Goal: Feedback & Contribution: Submit feedback/report problem

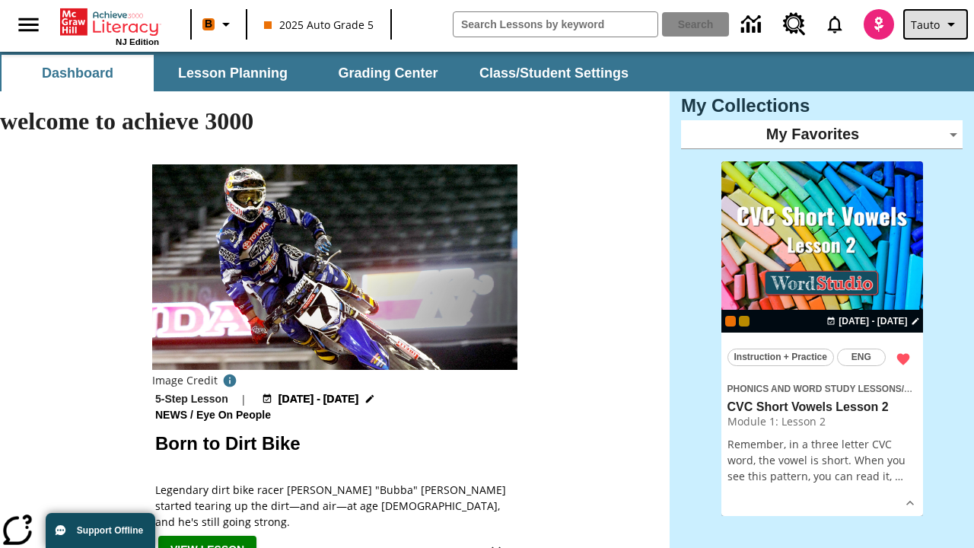
click at [937, 24] on span "Tauto" at bounding box center [925, 25] width 29 height 16
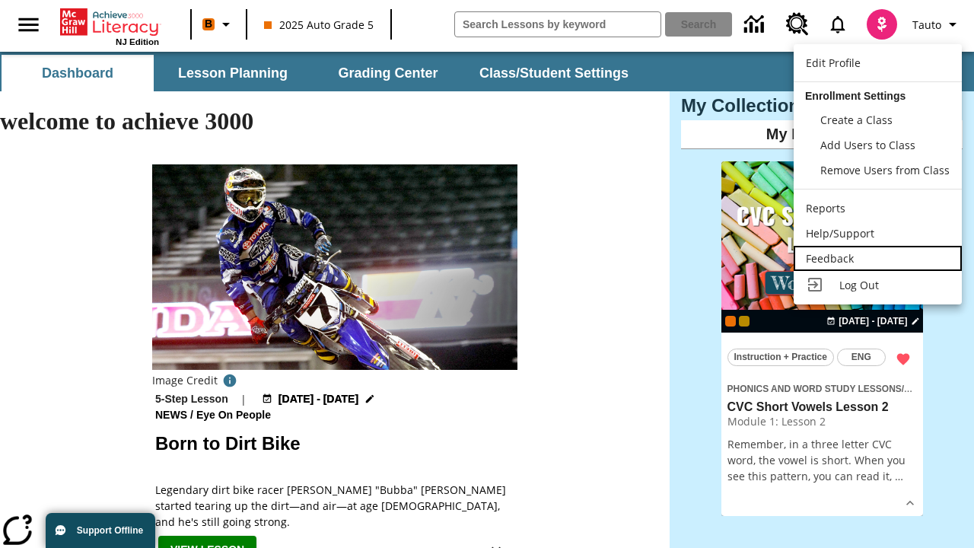
click at [877, 258] on div "Feedback" at bounding box center [878, 258] width 144 height 16
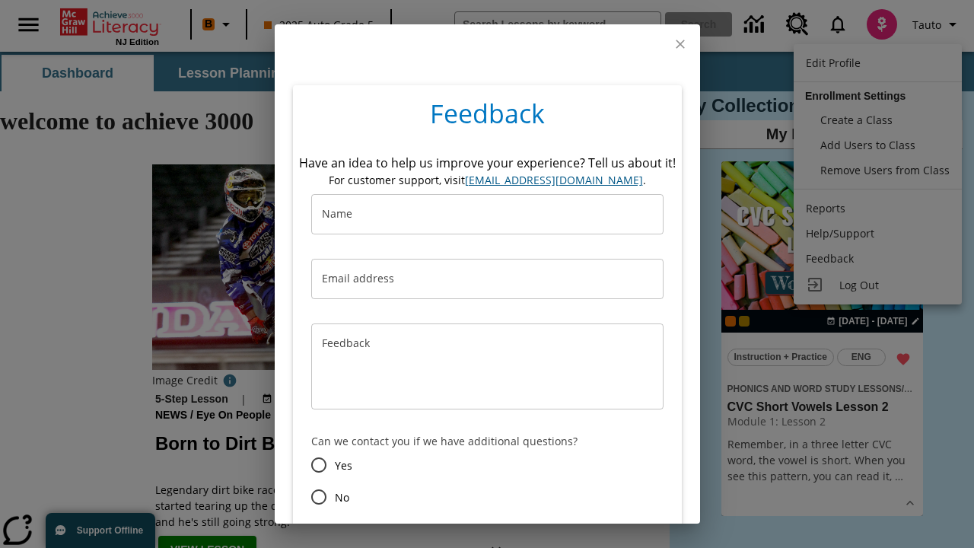
click at [407, 537] on button "Submit" at bounding box center [407, 551] width 60 height 28
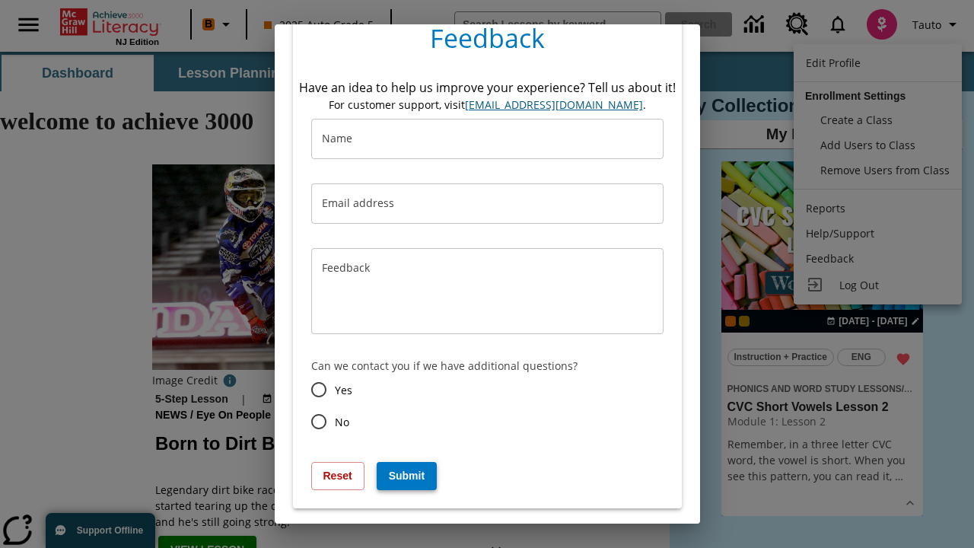
type input "[PERSON_NAME]"
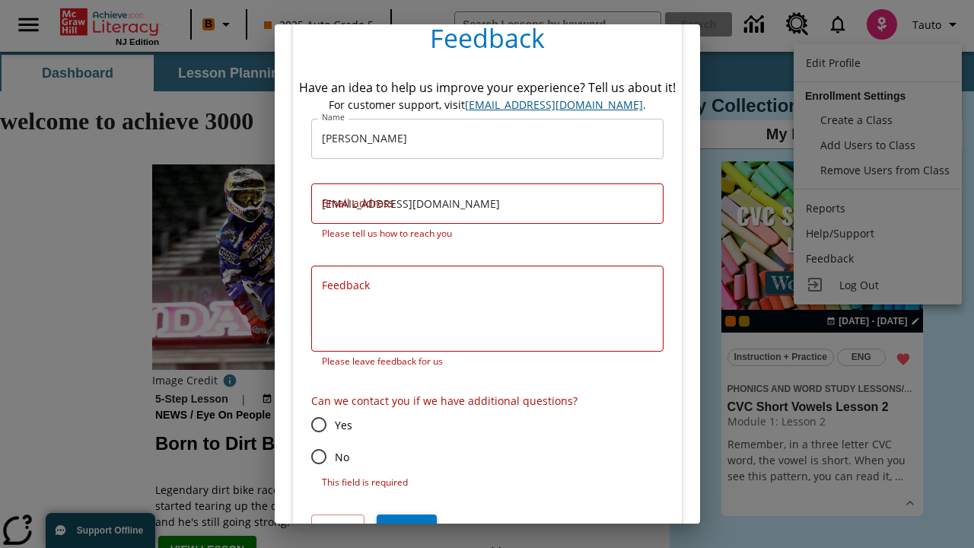
type input "[EMAIL_ADDRESS][DOMAIN_NAME]"
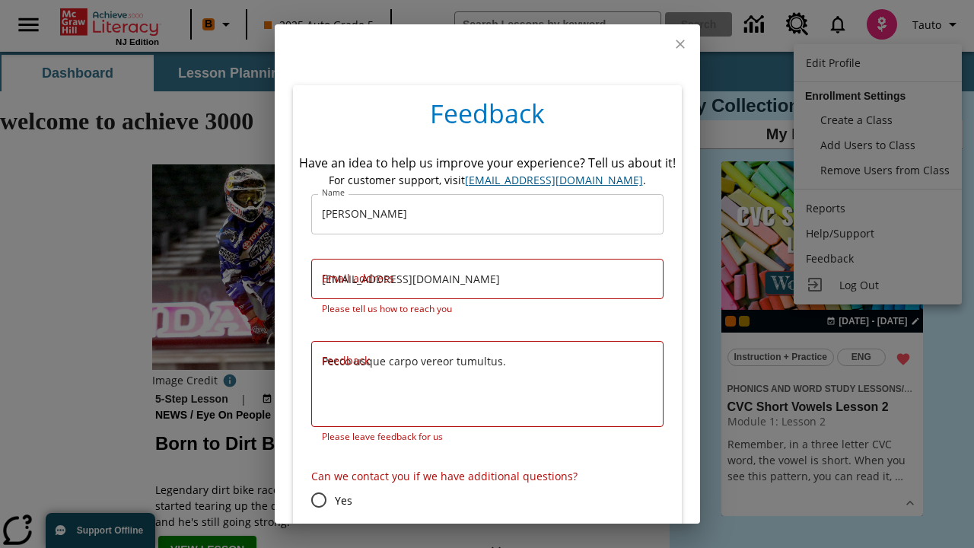
type textarea "Pecco usque carpo vereor tumultus."
click at [318, 516] on input "No" at bounding box center [319, 532] width 32 height 32
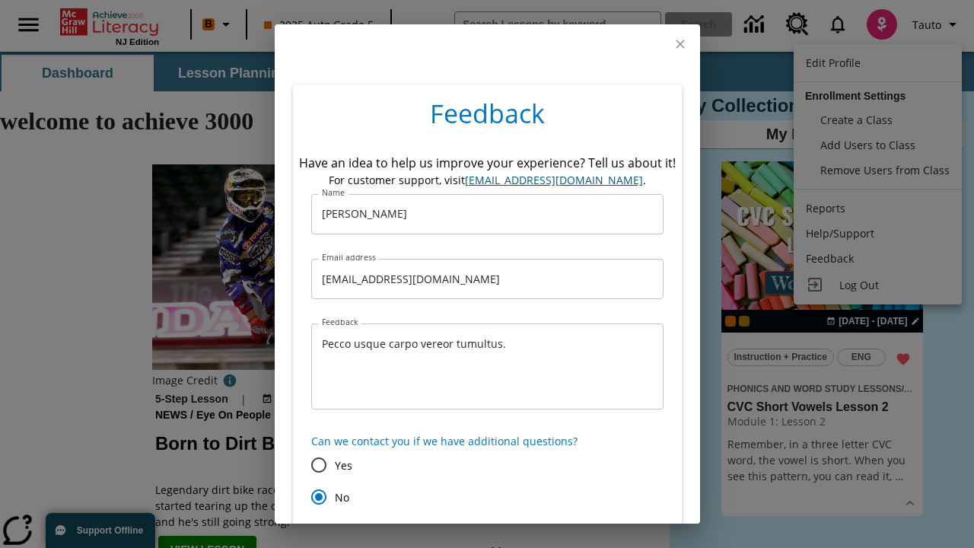
click at [407, 537] on button "Submit" at bounding box center [407, 551] width 60 height 28
radio input "false"
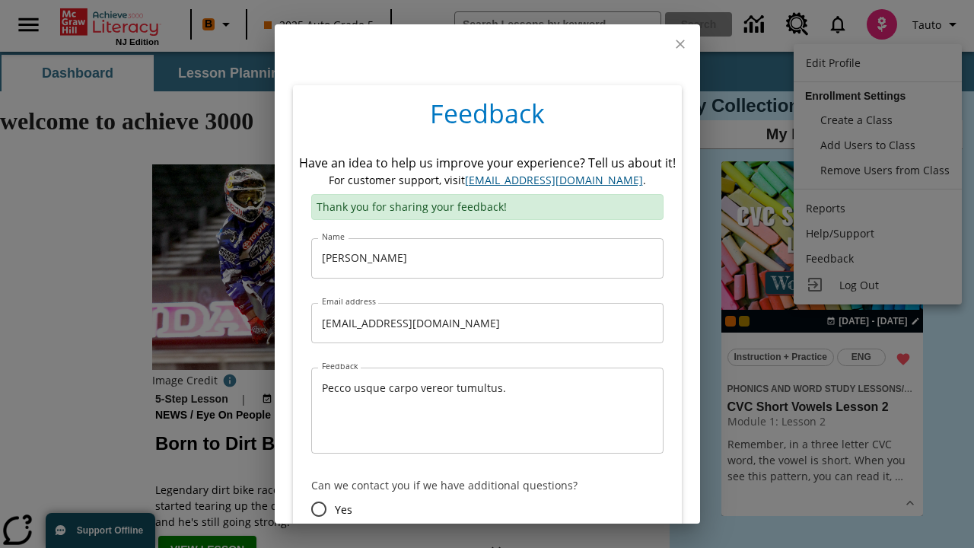
scroll to position [75, 0]
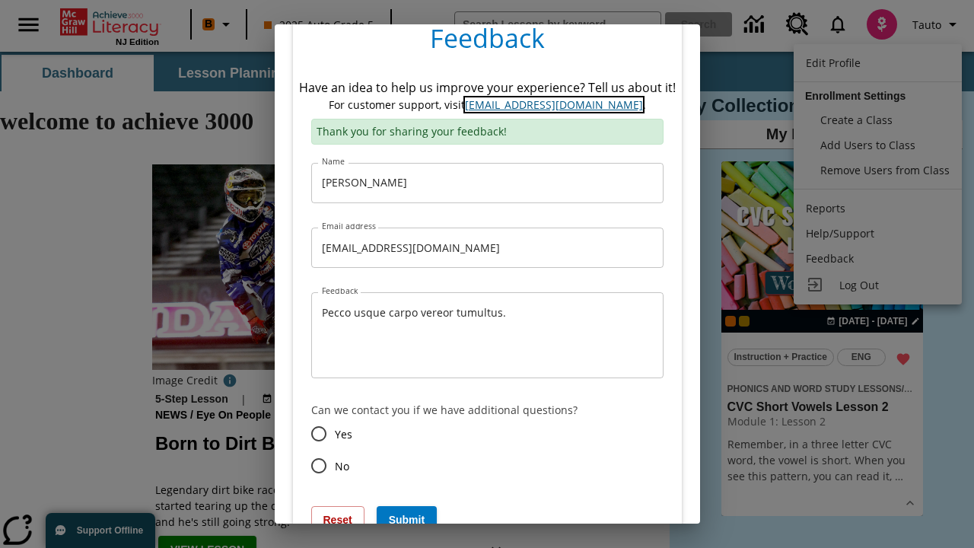
click at [553, 104] on link "[EMAIL_ADDRESS][DOMAIN_NAME]" at bounding box center [554, 104] width 178 height 14
